Goal: Task Accomplishment & Management: Complete application form

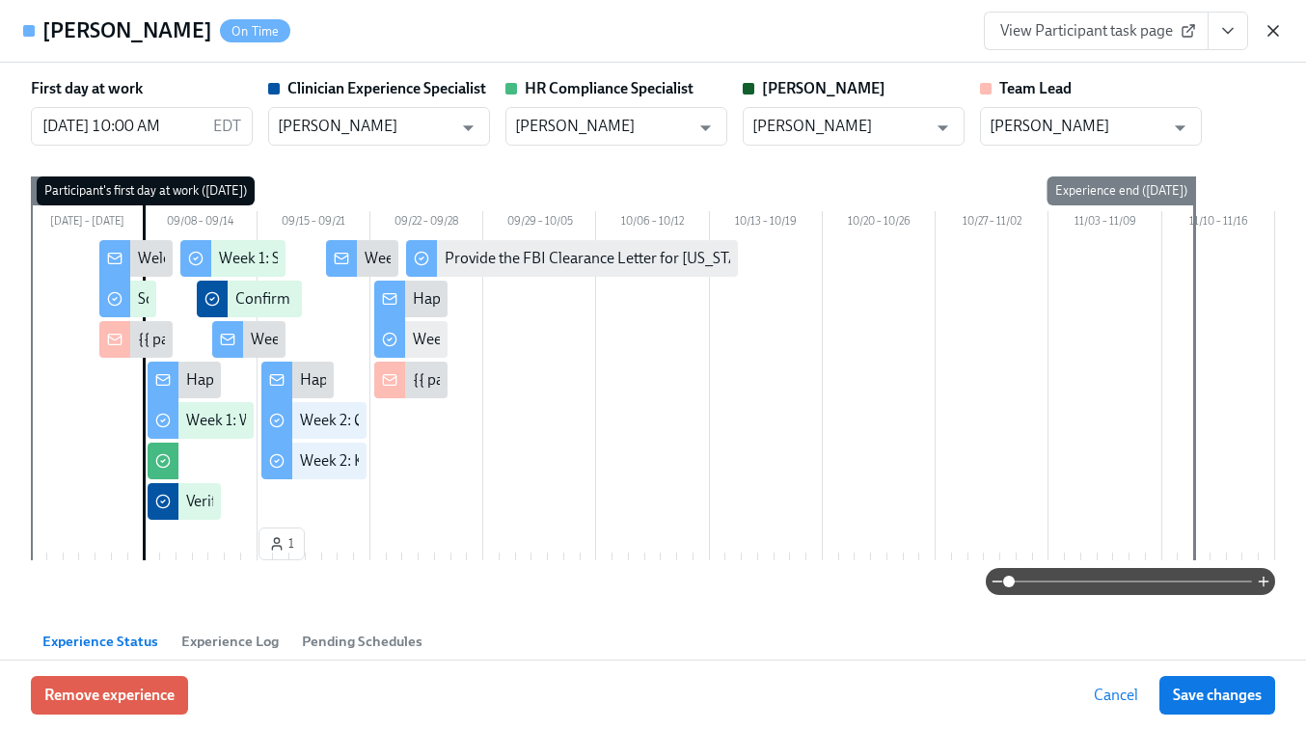
scroll to position [0, 10054]
click at [1277, 30] on icon "button" at bounding box center [1273, 30] width 19 height 19
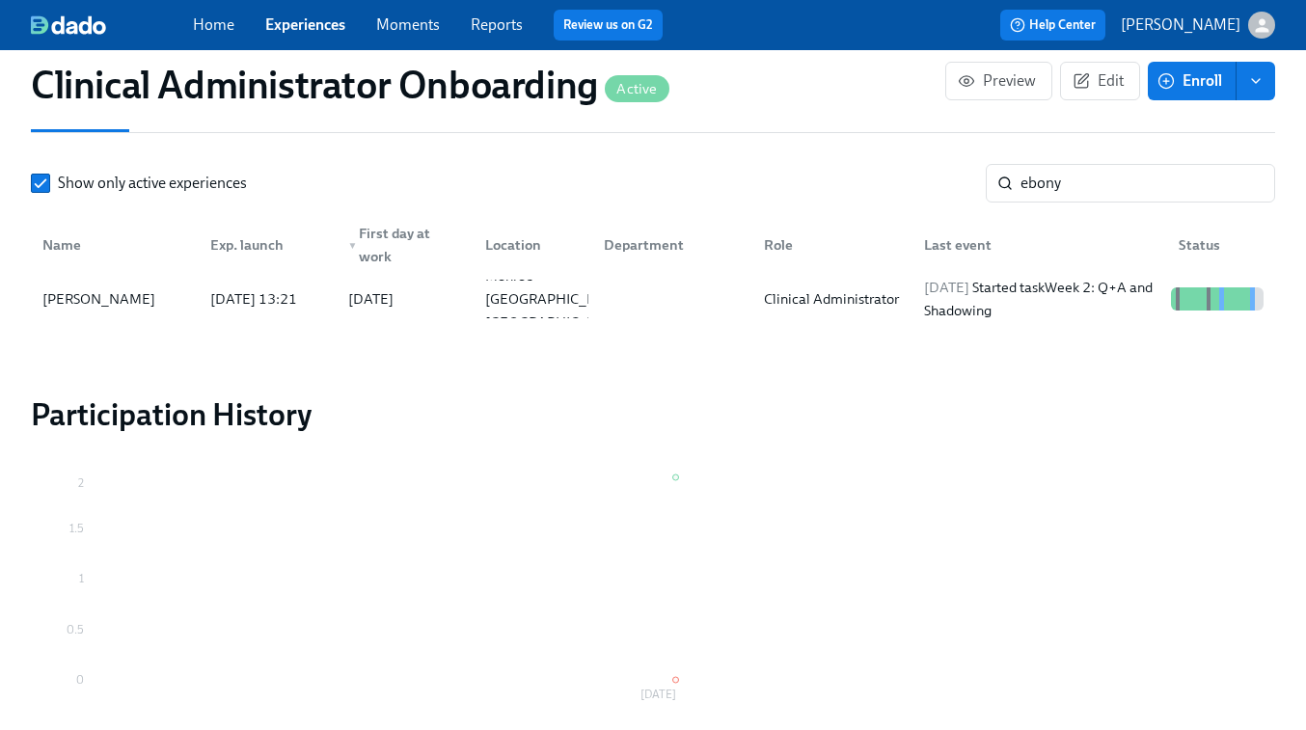
click at [293, 27] on link "Experiences" at bounding box center [305, 24] width 80 height 18
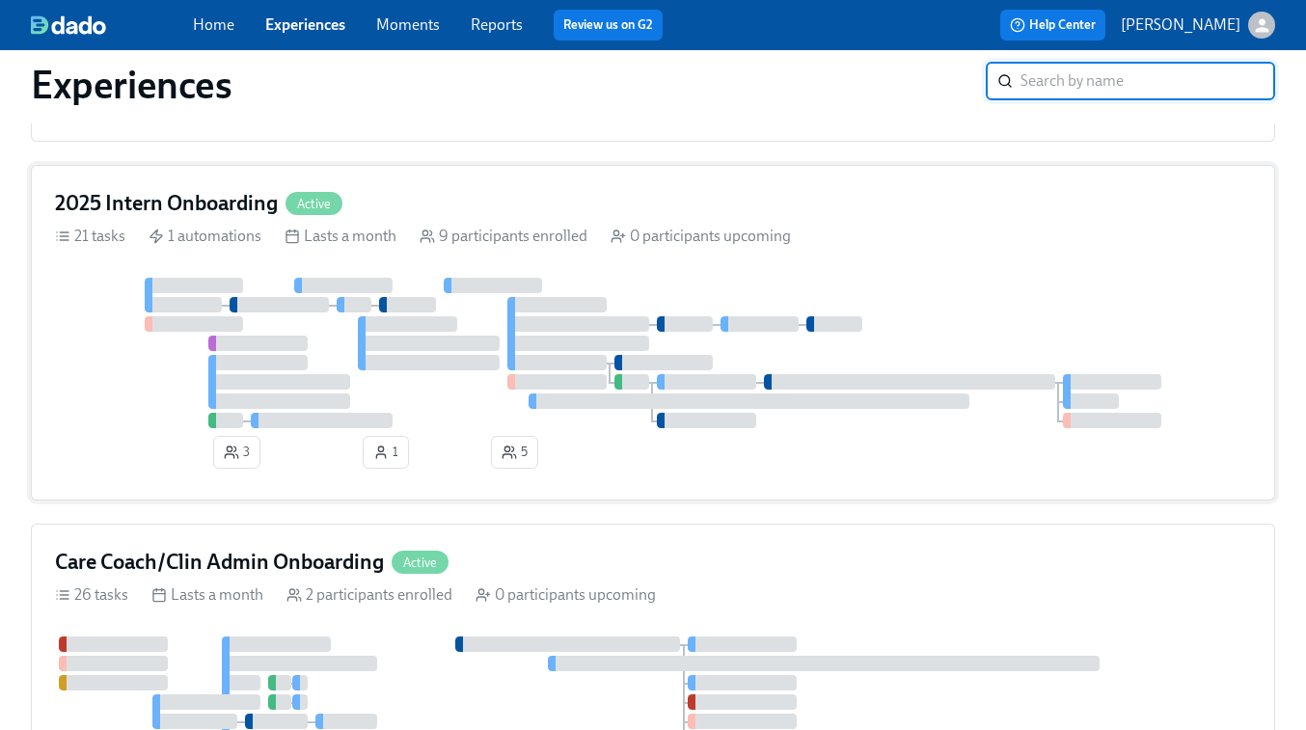
scroll to position [1960, 0]
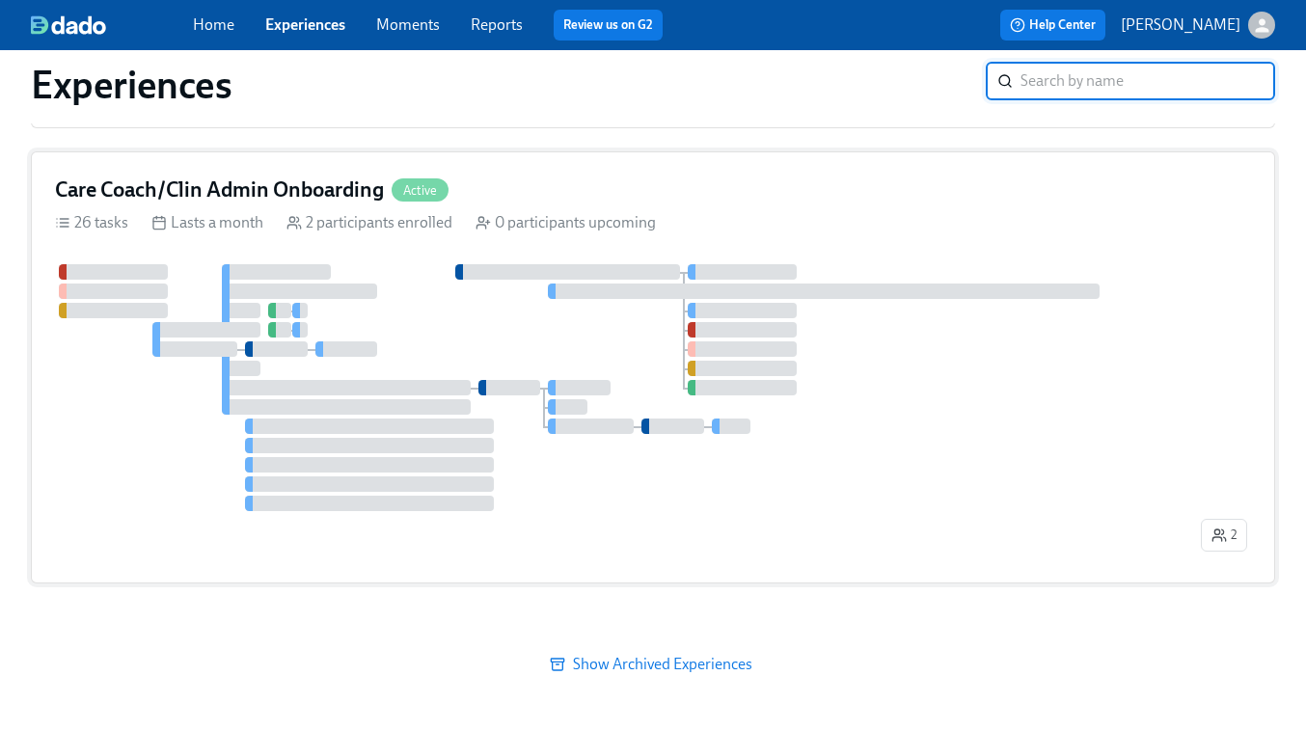
click at [412, 344] on div at bounding box center [626, 387] width 1142 height 247
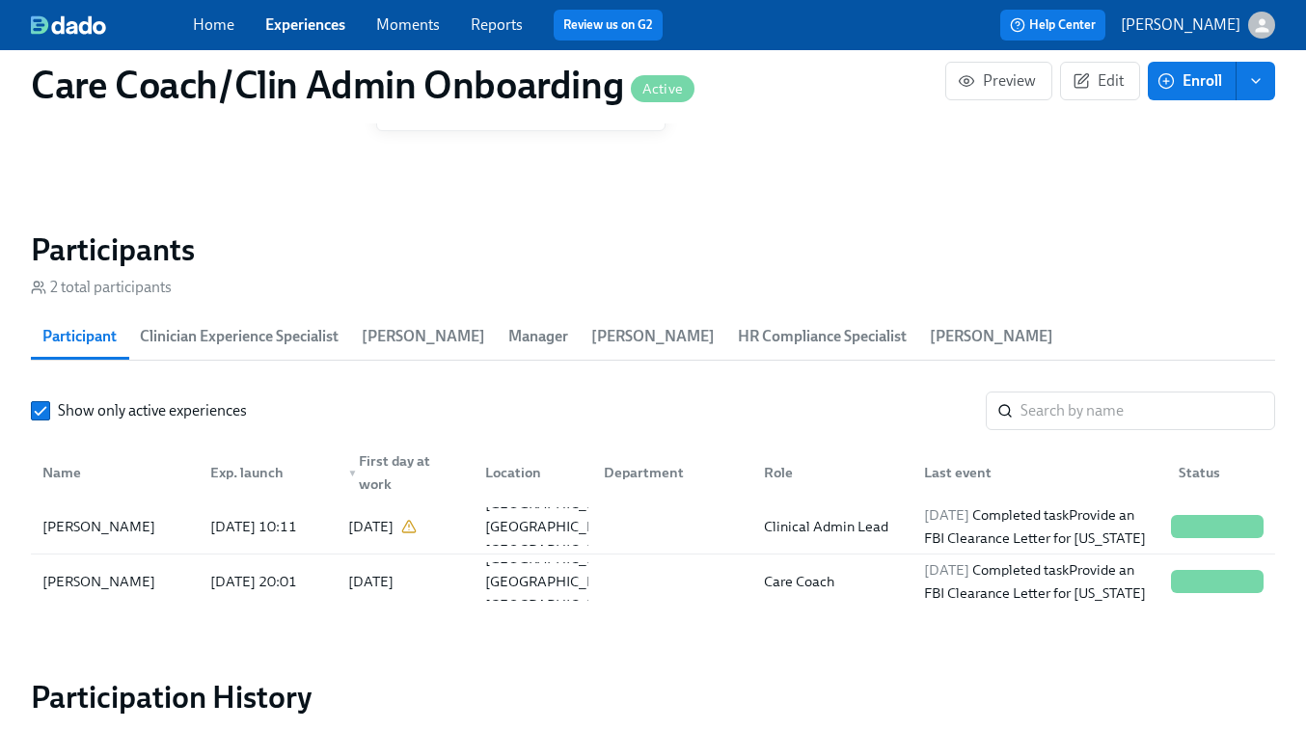
scroll to position [1705, 0]
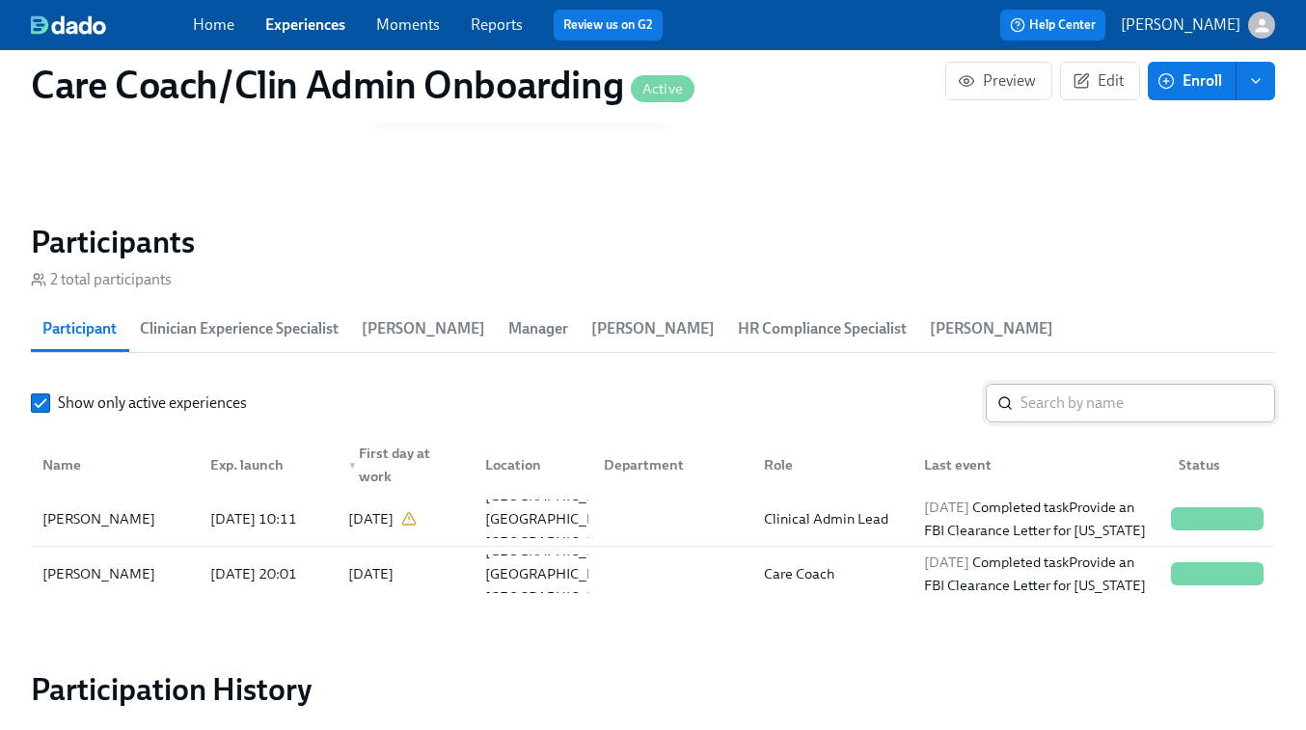
click at [1076, 397] on input "search" at bounding box center [1148, 403] width 255 height 39
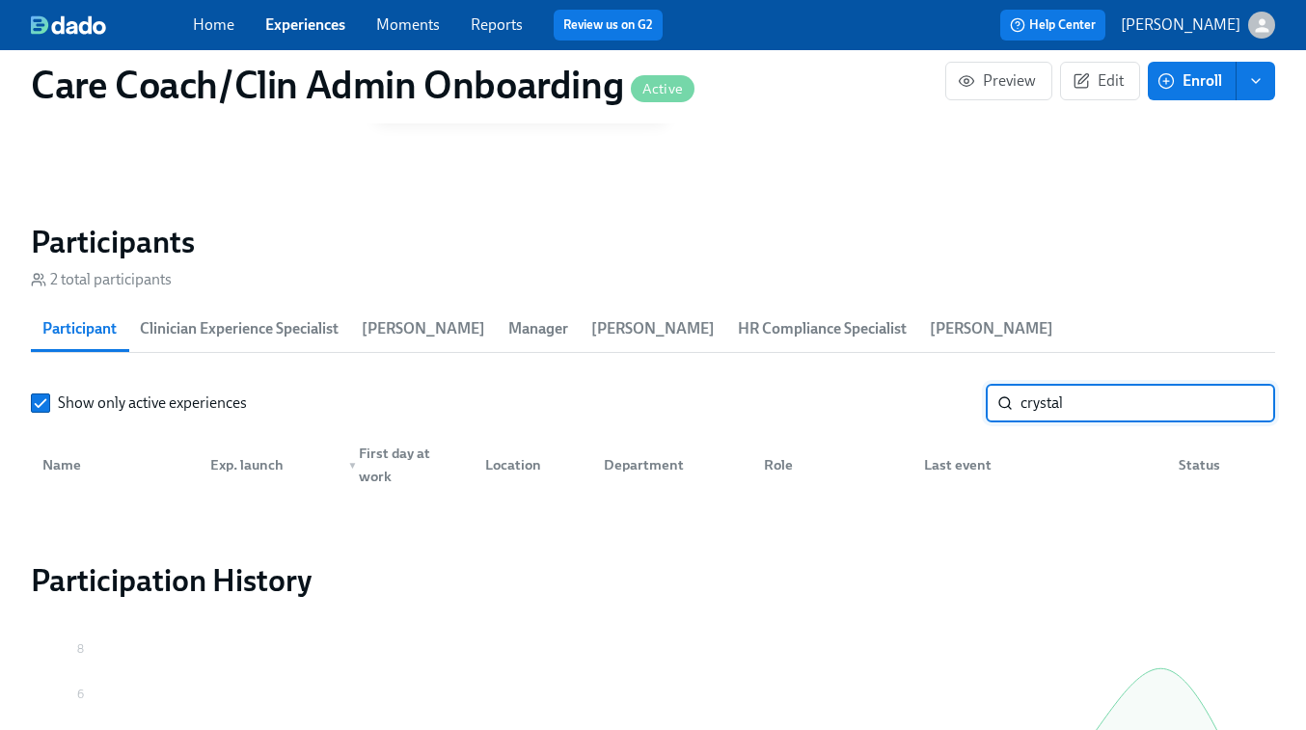
type input "crystal"
click at [41, 405] on input "Show only active experiences" at bounding box center [40, 403] width 17 height 17
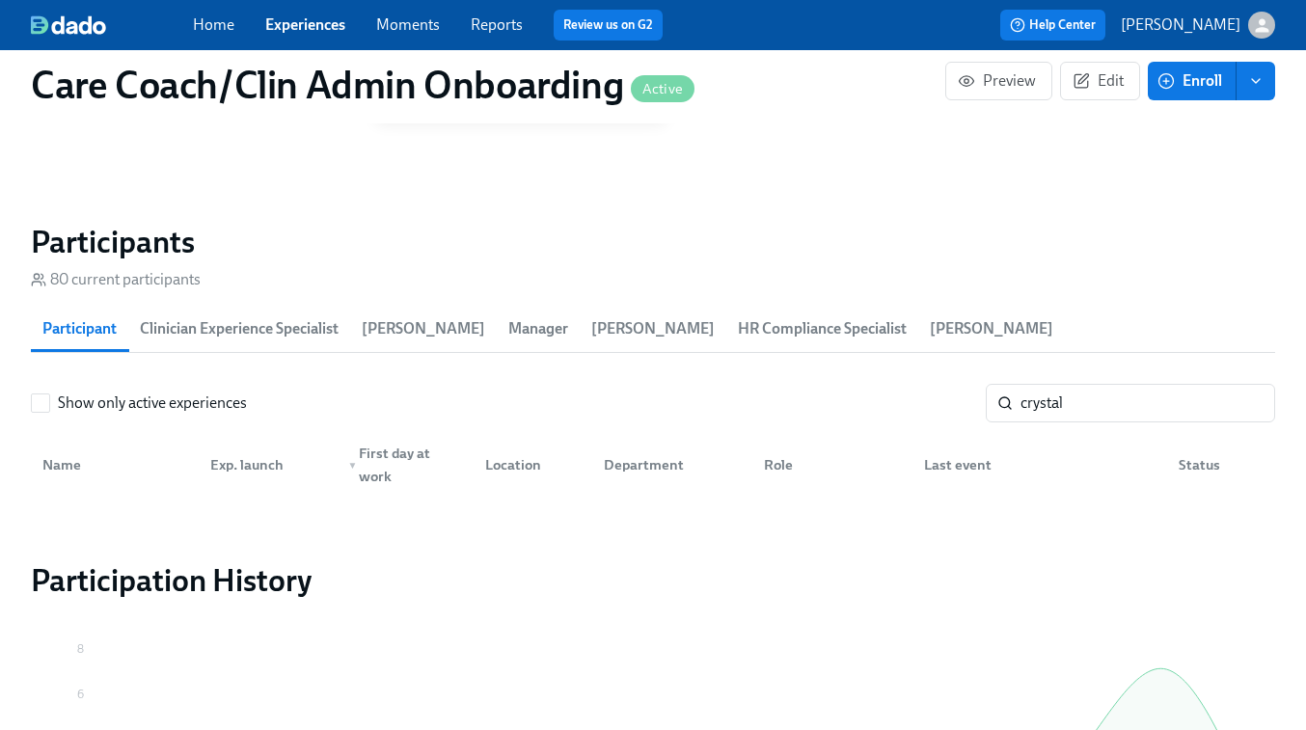
click at [300, 21] on link "Experiences" at bounding box center [305, 24] width 80 height 18
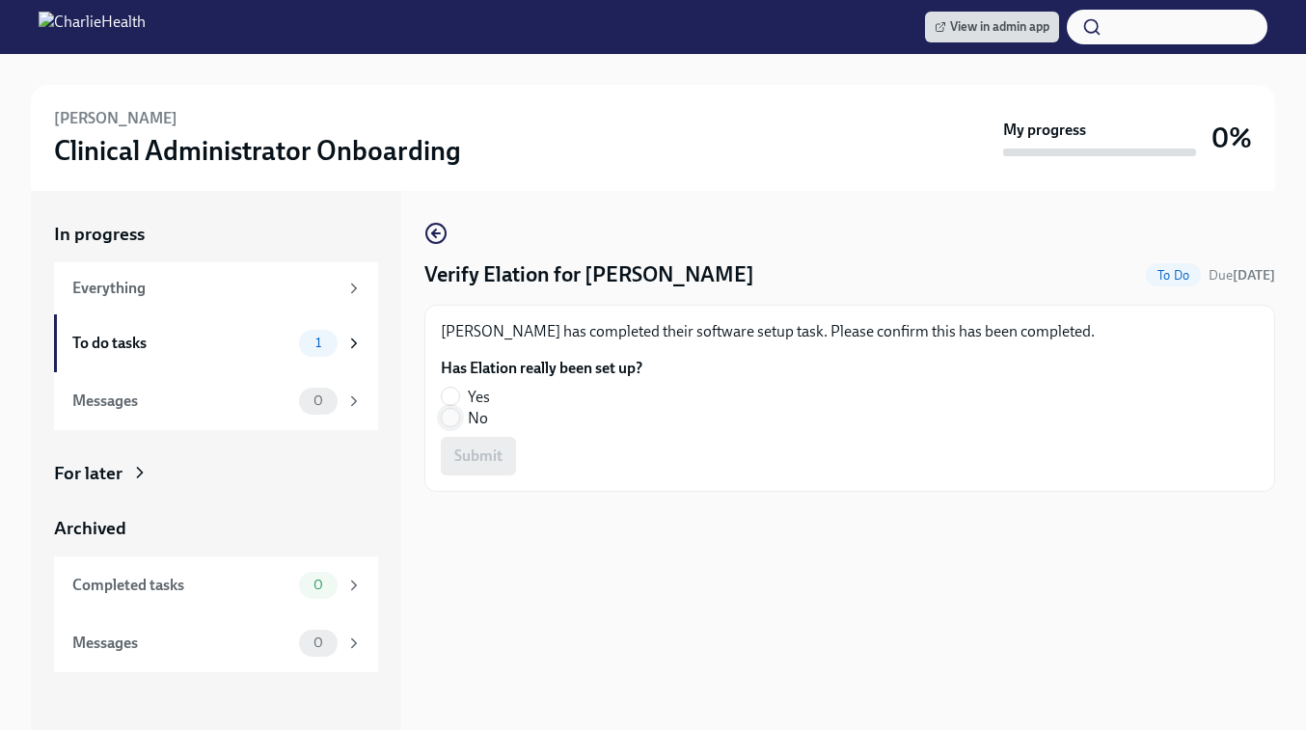
click at [453, 412] on input "No" at bounding box center [450, 417] width 17 height 17
radio input "true"
click at [471, 460] on span "Submit" at bounding box center [478, 456] width 48 height 19
click at [456, 414] on input "No" at bounding box center [450, 417] width 17 height 17
radio input "true"
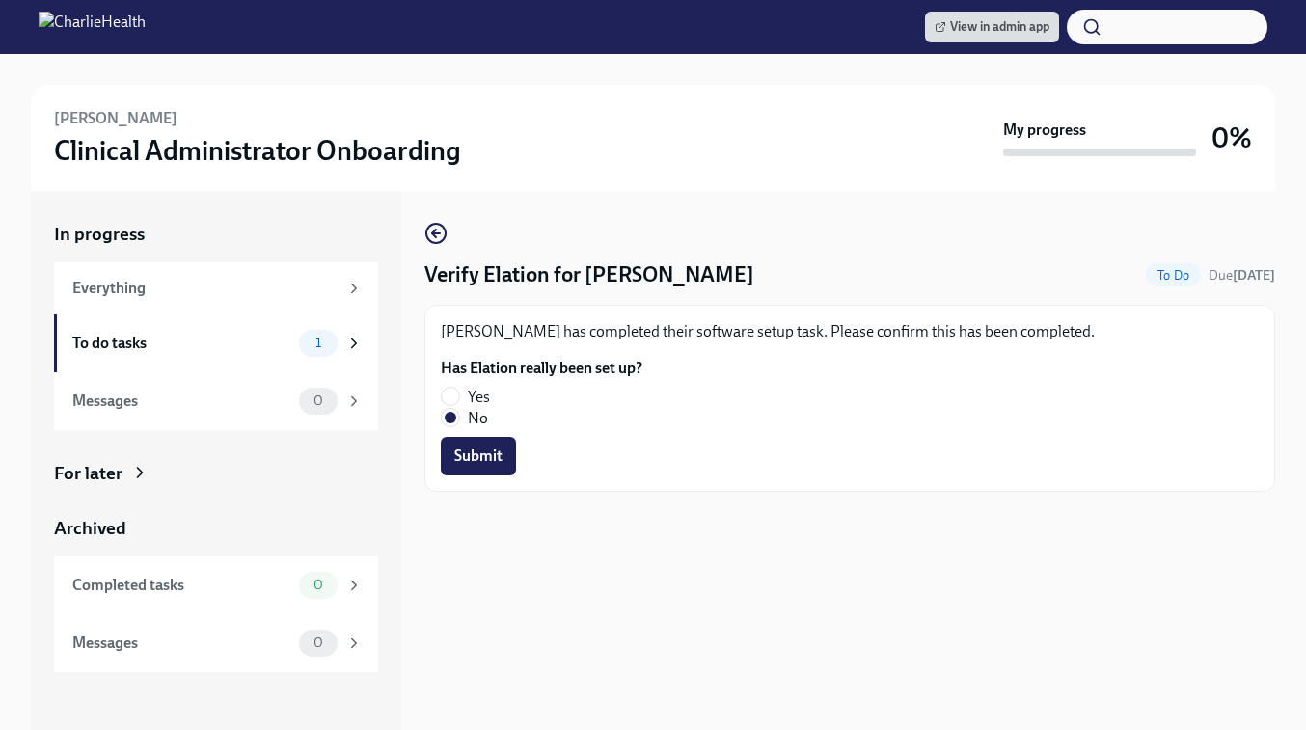
click at [471, 479] on div "Joy Boone has completed their software setup task. Please confirm this has been…" at bounding box center [850, 398] width 851 height 187
click at [471, 459] on span "Submit" at bounding box center [478, 456] width 48 height 19
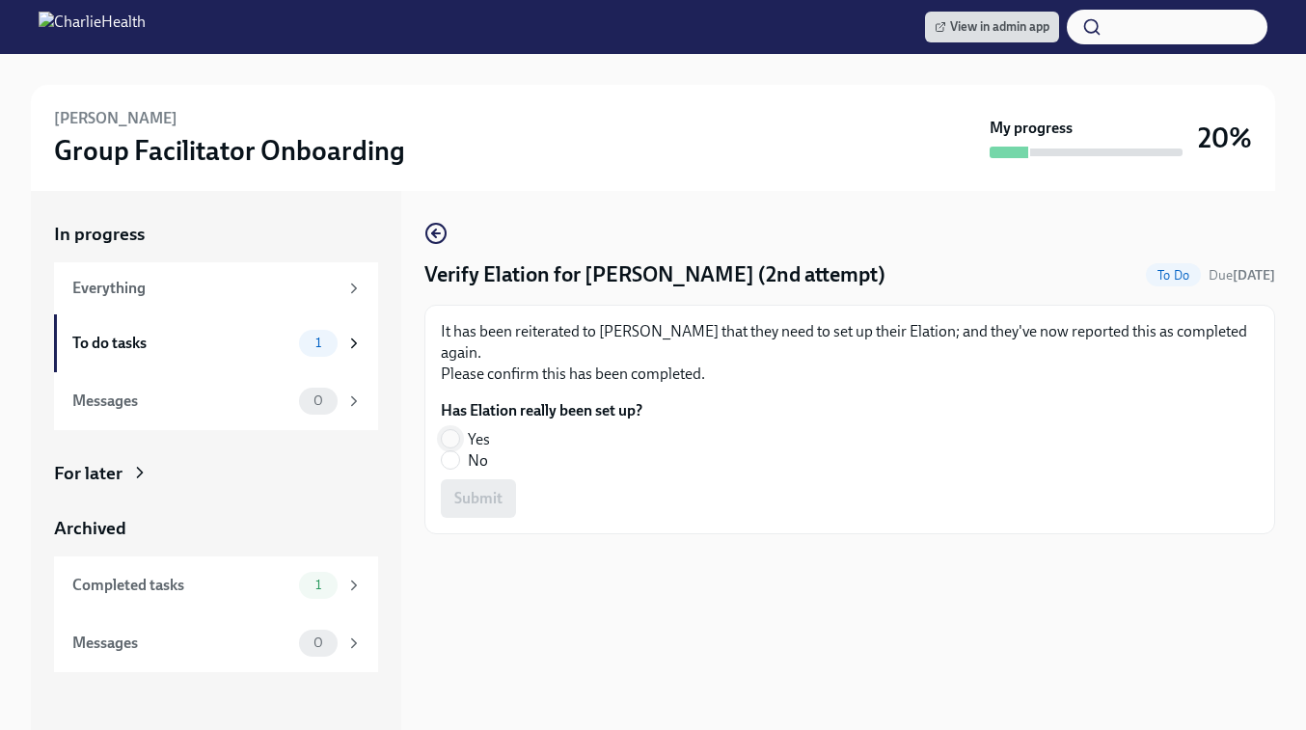
click at [451, 436] on input "Yes" at bounding box center [450, 438] width 17 height 17
radio input "true"
click at [488, 502] on span "Submit" at bounding box center [478, 498] width 48 height 19
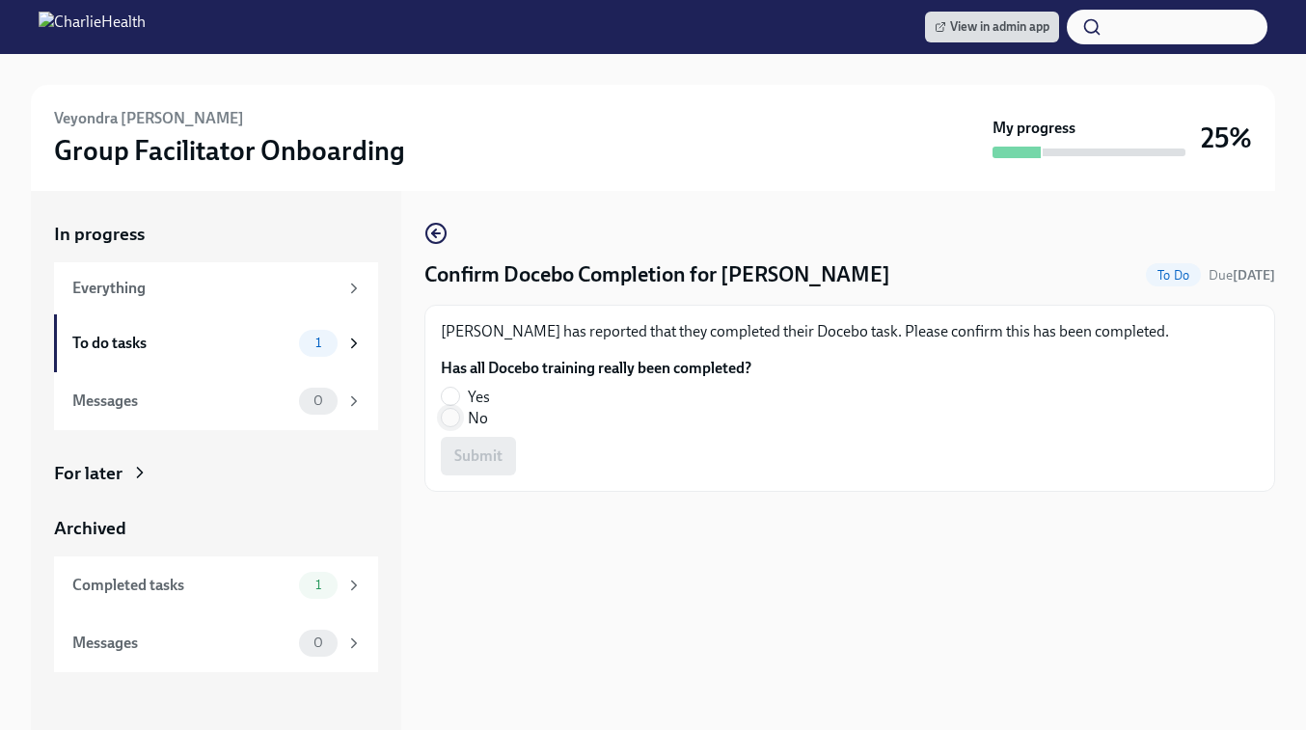
click at [451, 416] on input "No" at bounding box center [450, 417] width 17 height 17
radio input "true"
click at [469, 468] on button "Submit" at bounding box center [478, 456] width 75 height 39
